Goal: Book appointment/travel/reservation

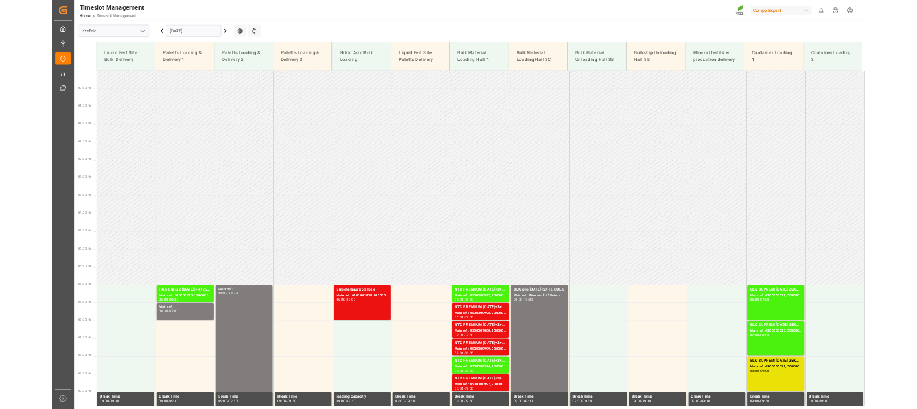
scroll to position [770, 0]
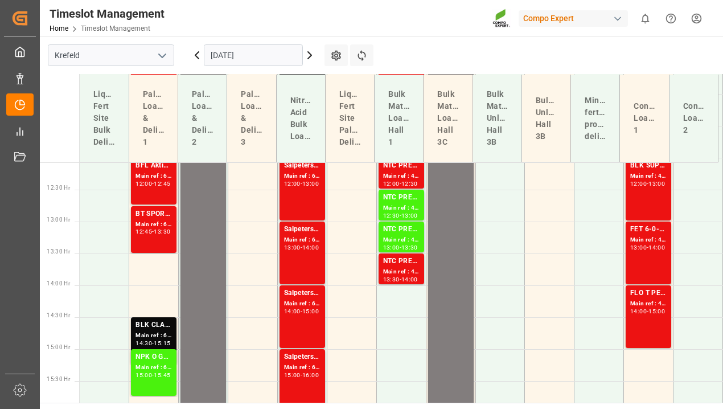
click at [231, 65] on input "[DATE]" at bounding box center [253, 55] width 99 height 22
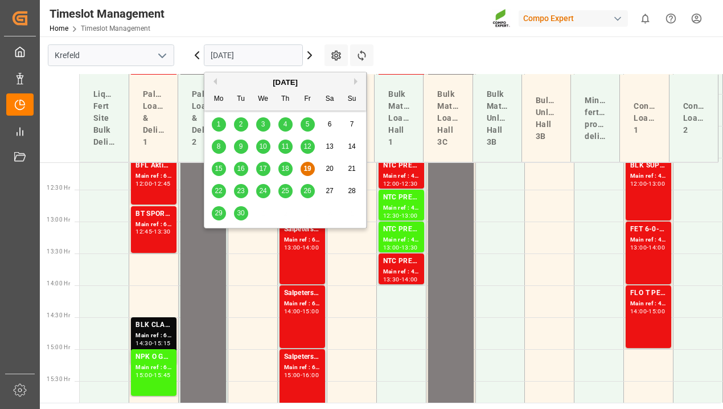
click at [243, 194] on span "23" at bounding box center [240, 191] width 7 height 8
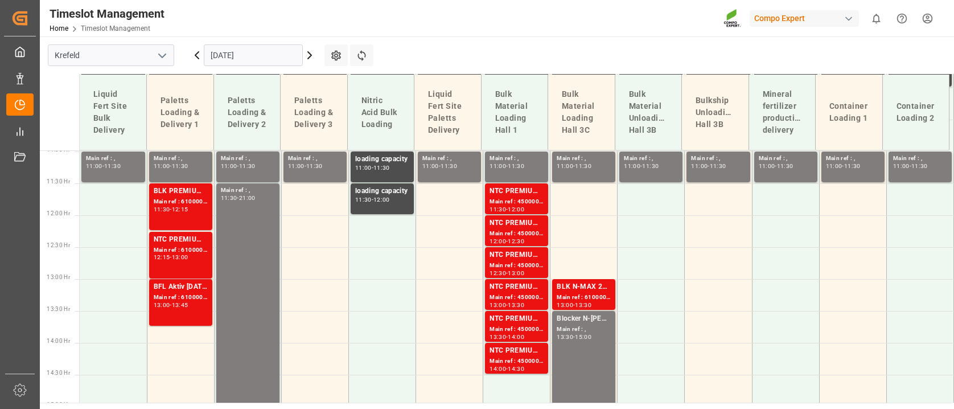
scroll to position [700, 0]
click at [305, 294] on td at bounding box center [314, 296] width 67 height 32
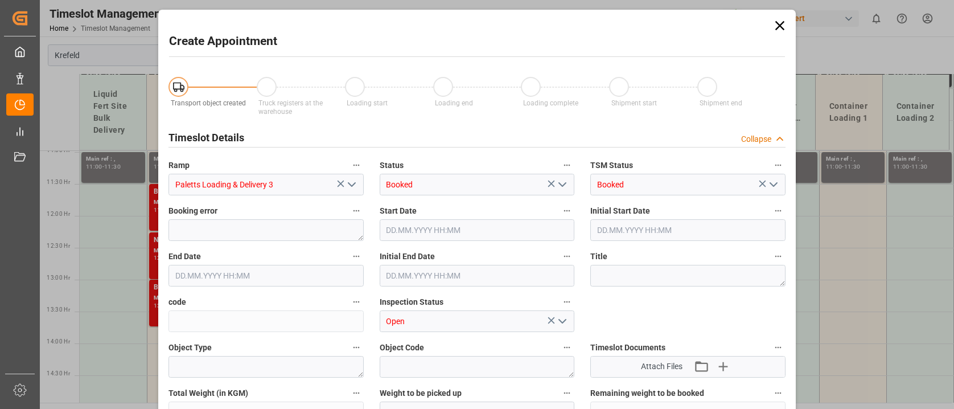
type input "[DATE] 13:00"
type input "[DATE] 13:30"
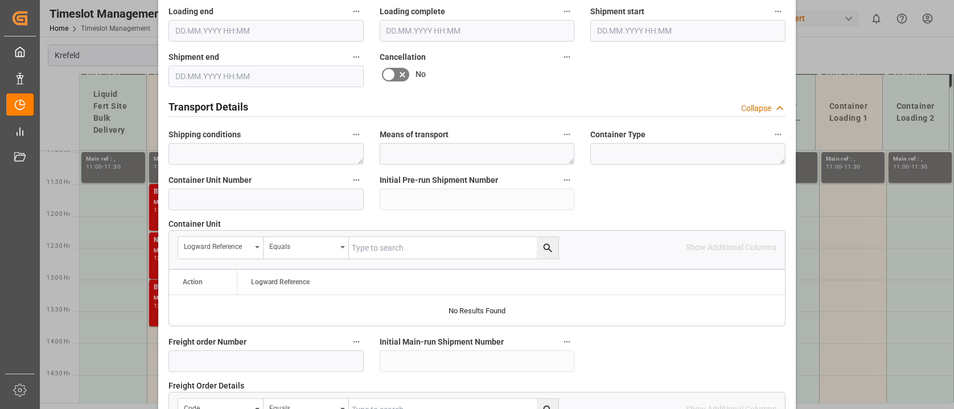
scroll to position [796, 0]
click at [276, 191] on input at bounding box center [265, 199] width 195 height 22
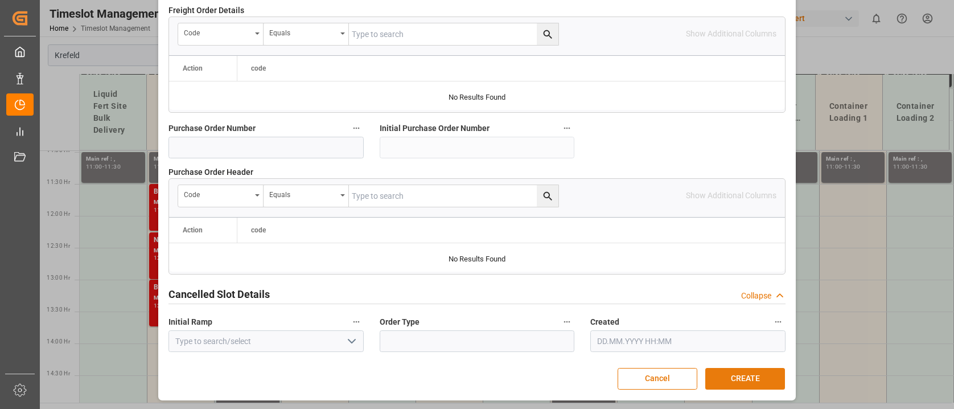
type input "4500001251"
click at [747, 377] on button "CREATE" at bounding box center [745, 379] width 80 height 22
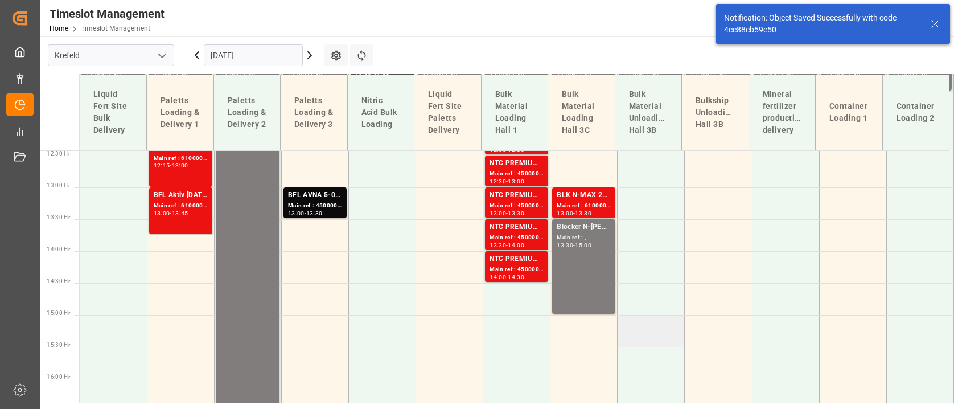
scroll to position [794, 0]
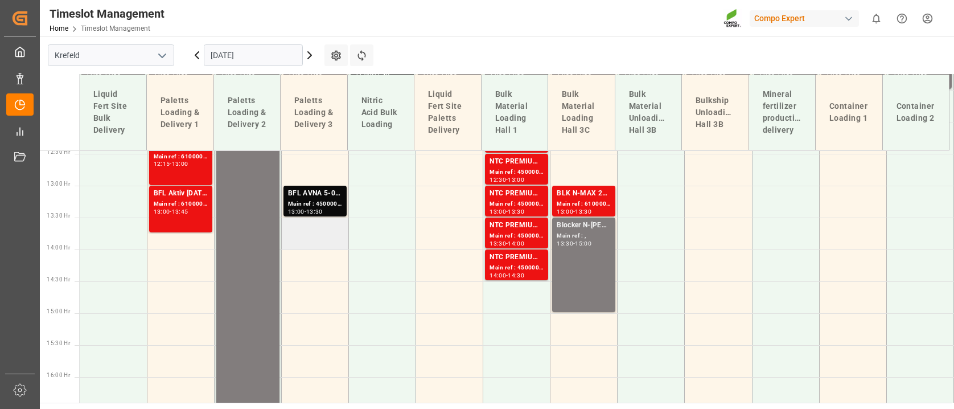
click at [321, 229] on td at bounding box center [314, 233] width 67 height 32
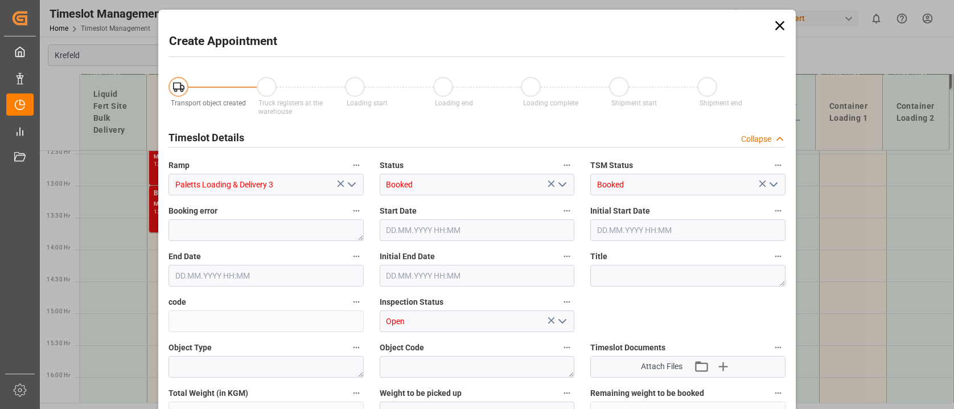
type input "[DATE] 13:30"
type input "[DATE] 14:00"
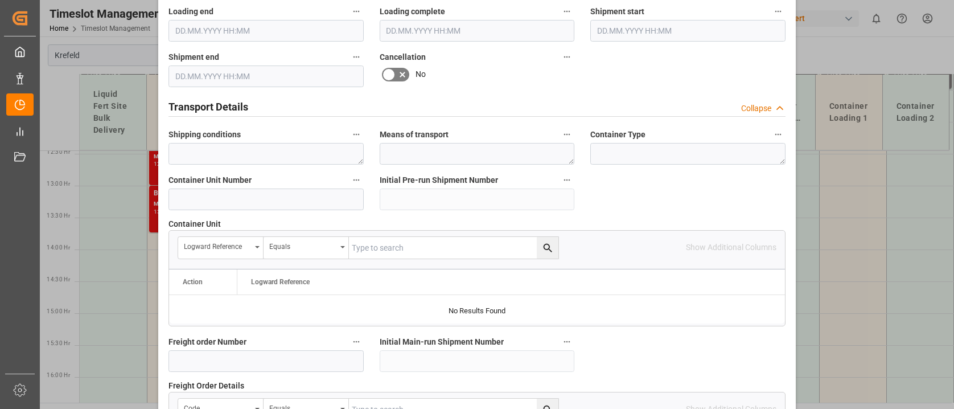
scroll to position [797, 0]
click at [270, 202] on input at bounding box center [265, 198] width 195 height 22
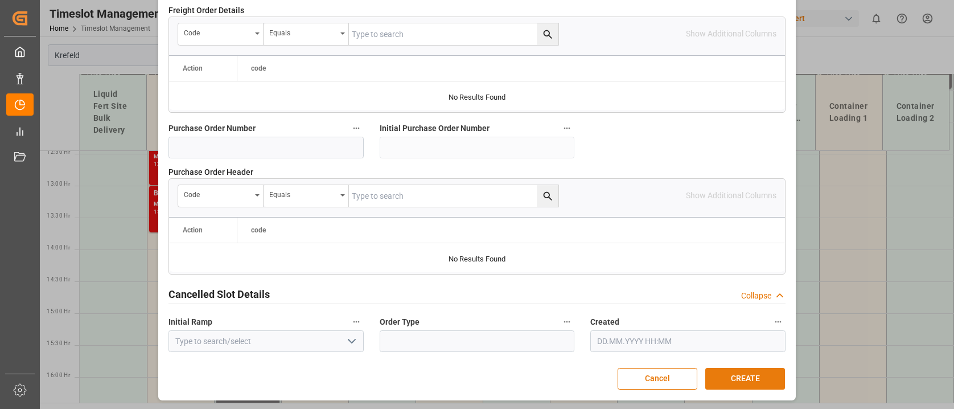
type input "4500001339"
click at [756, 377] on button "CREATE" at bounding box center [745, 379] width 80 height 22
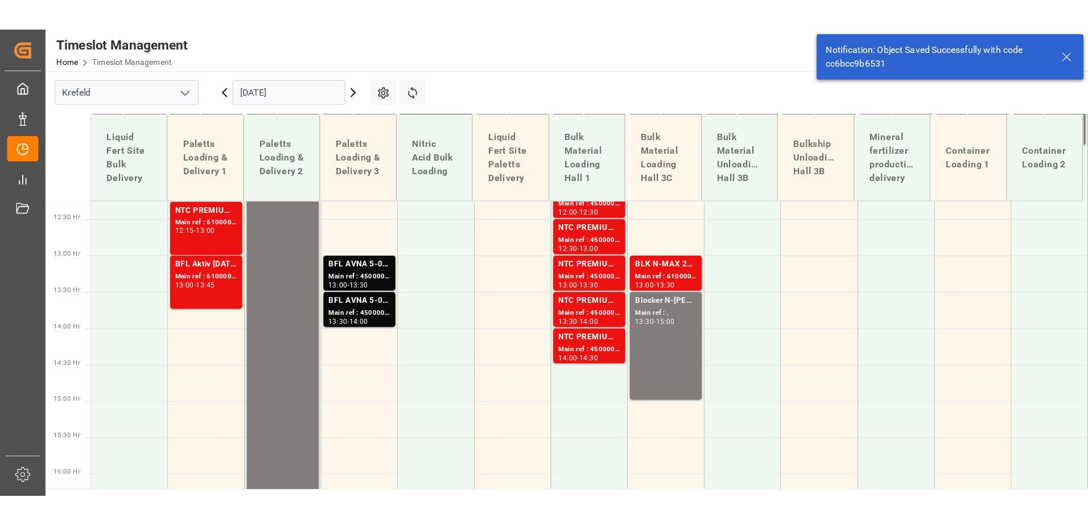
scroll to position [794, 0]
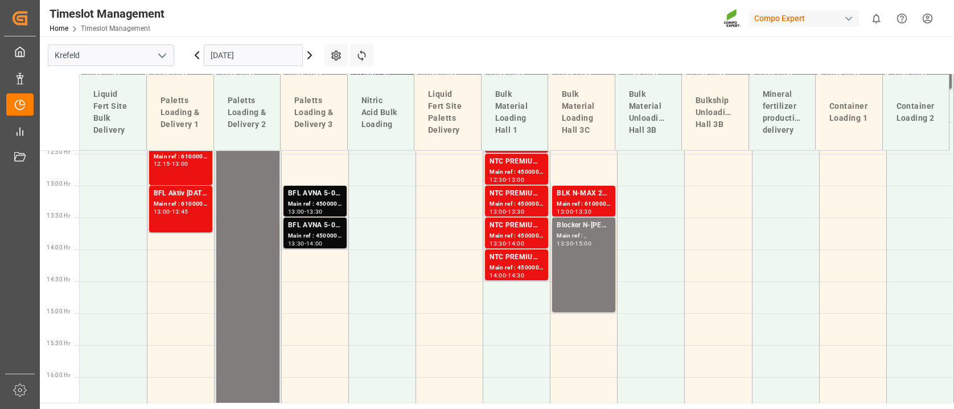
click at [314, 232] on div "Main ref : 4500001339, 2000001598" at bounding box center [315, 236] width 54 height 10
click at [316, 203] on div "Main ref : 4500001251, 2000001494" at bounding box center [315, 204] width 54 height 10
